Goal: Communication & Community: Answer question/provide support

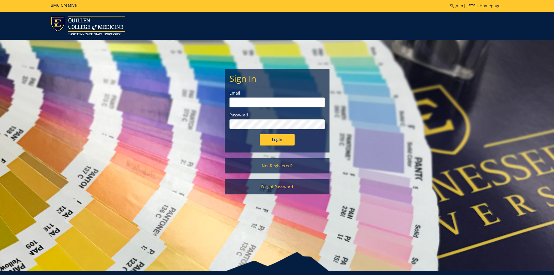
type input "[EMAIL_ADDRESS][DOMAIN_NAME]"
click at [287, 140] on input "Login" at bounding box center [277, 140] width 35 height 12
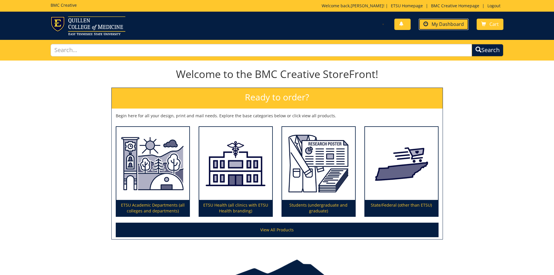
click at [435, 24] on span "My Dashboard" at bounding box center [447, 24] width 32 height 6
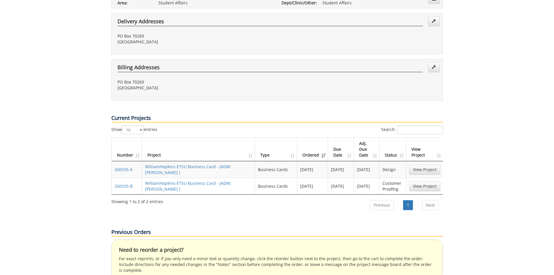
scroll to position [203, 0]
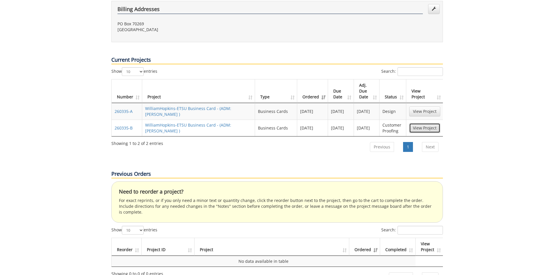
click at [420, 123] on link "View Project" at bounding box center [424, 128] width 31 height 10
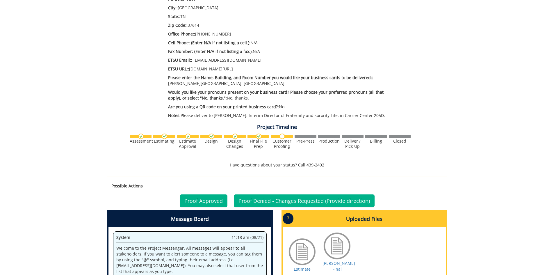
scroll to position [320, 0]
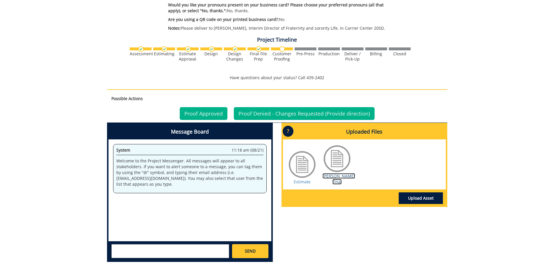
click at [336, 176] on link "Sholes BC Final" at bounding box center [338, 178] width 33 height 11
click at [166, 251] on textarea at bounding box center [170, 251] width 118 height 14
click at [338, 174] on link "Sholes BC Final" at bounding box center [338, 178] width 33 height 11
click at [194, 252] on textarea "Could we add the line "Division of Student Life and Enrollment" at bounding box center [170, 251] width 118 height 14
click at [148, 253] on textarea "Could we add the line "Division of Student Life and Enrollment under Coordinato…" at bounding box center [170, 251] width 118 height 14
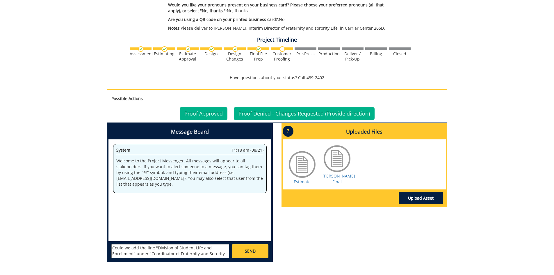
click at [220, 254] on textarea "Could we add the line "Division of Student Life and Enrollment" under "Coordina…" at bounding box center [170, 251] width 118 height 14
click at [169, 254] on textarea "Could we add the line "Division of Student Life and Enrollment" under "Coordina…" at bounding box center [170, 251] width 118 height 14
type textarea "Could we add the line "Division of Student Life and Enrollment" under "Coordina…"
click at [239, 246] on link "SEND" at bounding box center [250, 251] width 36 height 14
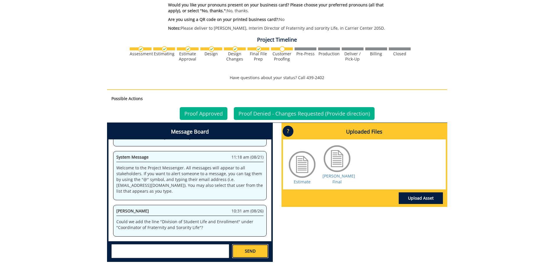
scroll to position [353, 0]
click at [305, 179] on link "Estimate" at bounding box center [302, 182] width 17 height 6
click at [337, 175] on link "Sholes BC Final" at bounding box center [338, 178] width 33 height 11
click at [176, 250] on textarea at bounding box center [170, 251] width 118 height 14
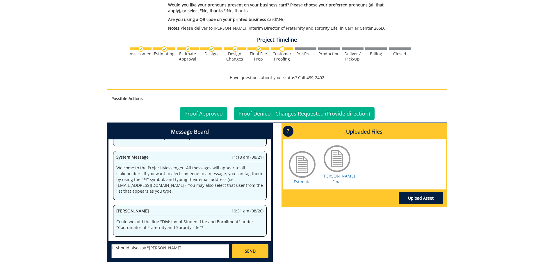
scroll to position [894, 0]
click at [173, 251] on textarea "It should also say "zackery J" at bounding box center [170, 251] width 118 height 14
type textarea "It should also say "Zackery M. Sholes, J.D., M.Ed.""
click at [235, 251] on link "SEND" at bounding box center [250, 251] width 36 height 14
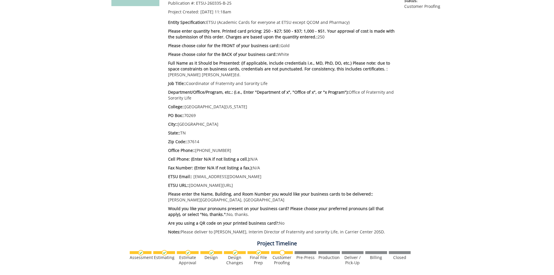
scroll to position [0, 0]
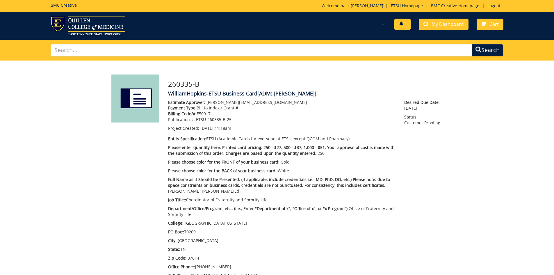
click at [406, 23] on link at bounding box center [402, 24] width 16 height 11
click at [401, 27] on link at bounding box center [402, 24] width 16 height 11
click at [450, 27] on span "My Dashboard" at bounding box center [447, 24] width 32 height 6
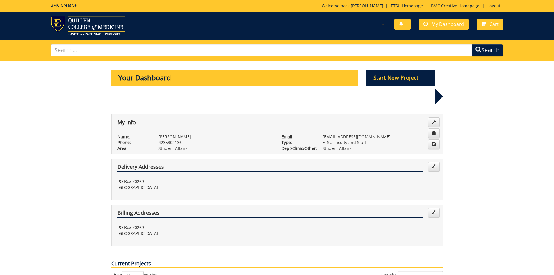
scroll to position [145, 0]
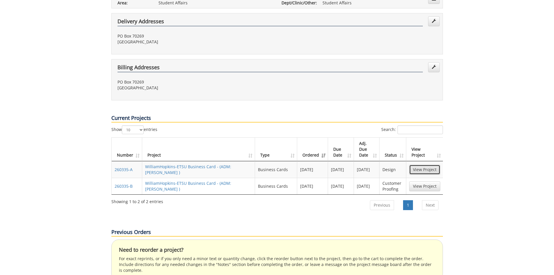
click at [426, 165] on link "View Project" at bounding box center [424, 170] width 31 height 10
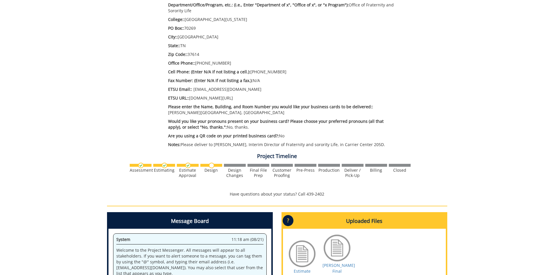
scroll to position [262, 0]
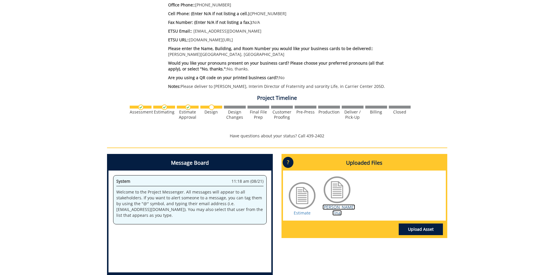
click at [334, 209] on link "[PERSON_NAME] Final" at bounding box center [338, 209] width 33 height 11
click at [333, 208] on link "[PERSON_NAME] Final" at bounding box center [338, 209] width 33 height 11
